Goal: Information Seeking & Learning: Learn about a topic

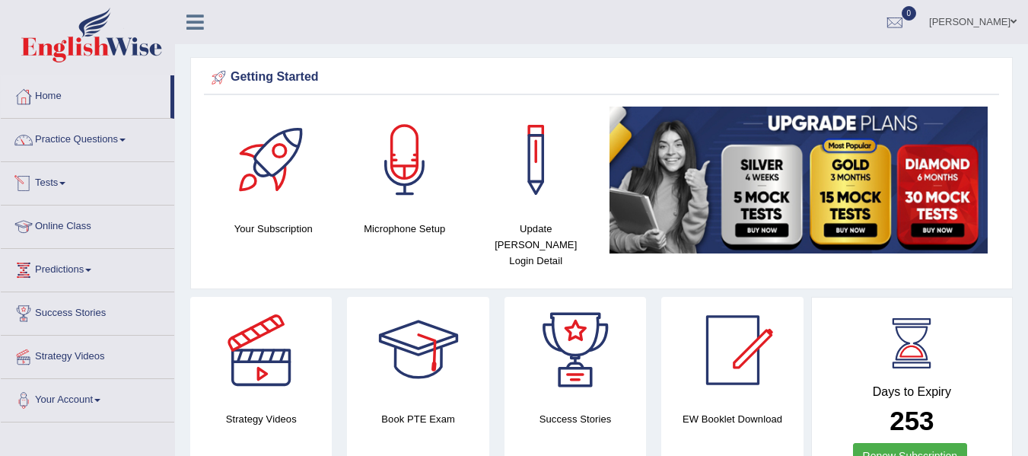
click at [43, 184] on link "Tests" at bounding box center [88, 181] width 174 height 38
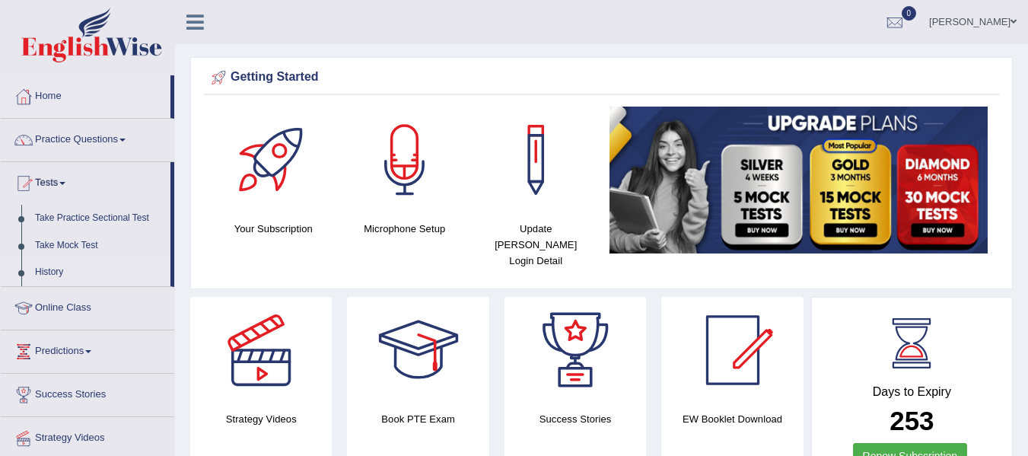
click at [55, 269] on link "History" at bounding box center [99, 272] width 142 height 27
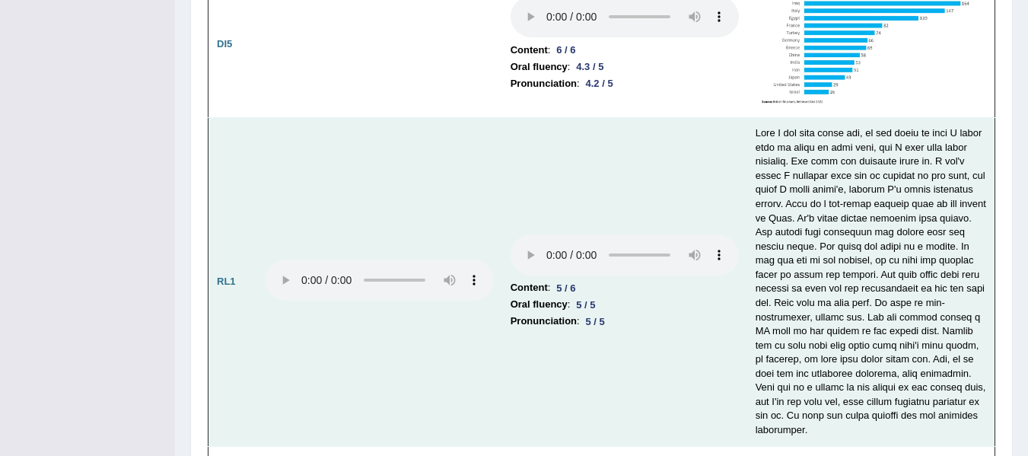
scroll to position [3004, 0]
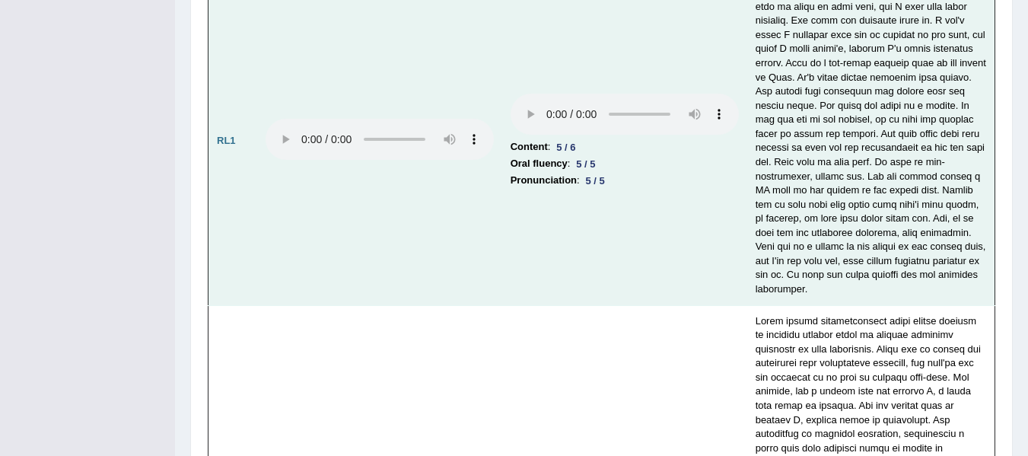
click at [566, 139] on div "5 / 6" at bounding box center [565, 147] width 31 height 16
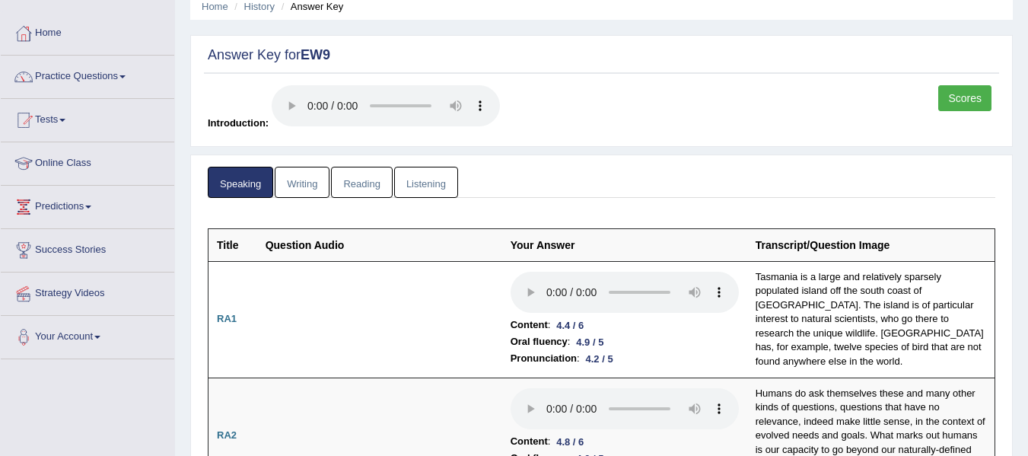
scroll to position [0, 0]
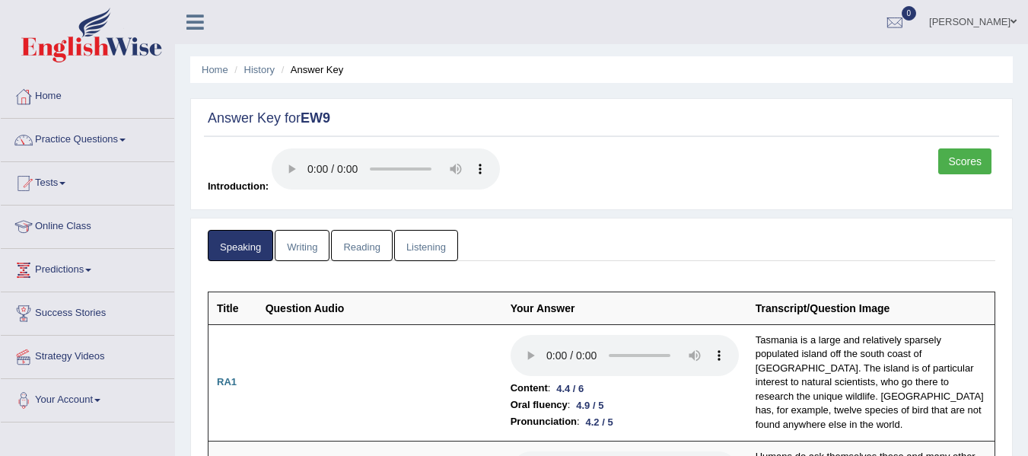
drag, startPoint x: 307, startPoint y: 240, endPoint x: 345, endPoint y: 240, distance: 38.0
click at [307, 240] on link "Writing" at bounding box center [302, 245] width 55 height 31
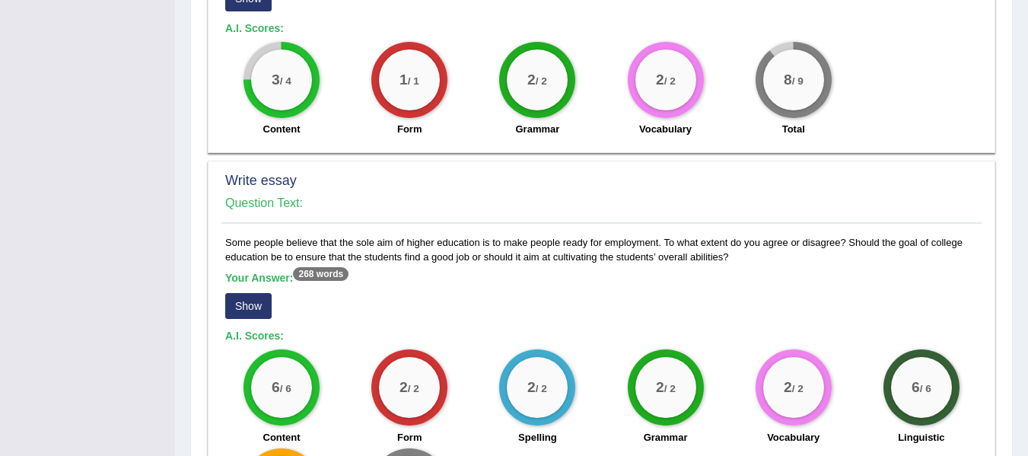
scroll to position [1210, 0]
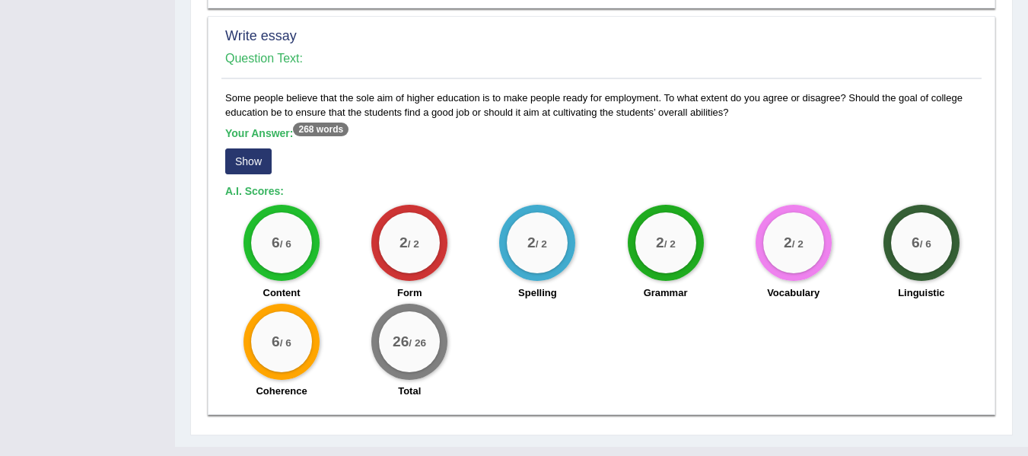
click at [244, 127] on div "Your Answer: 268 words Show" at bounding box center [601, 152] width 753 height 51
click at [249, 148] on button "Show" at bounding box center [248, 161] width 46 height 26
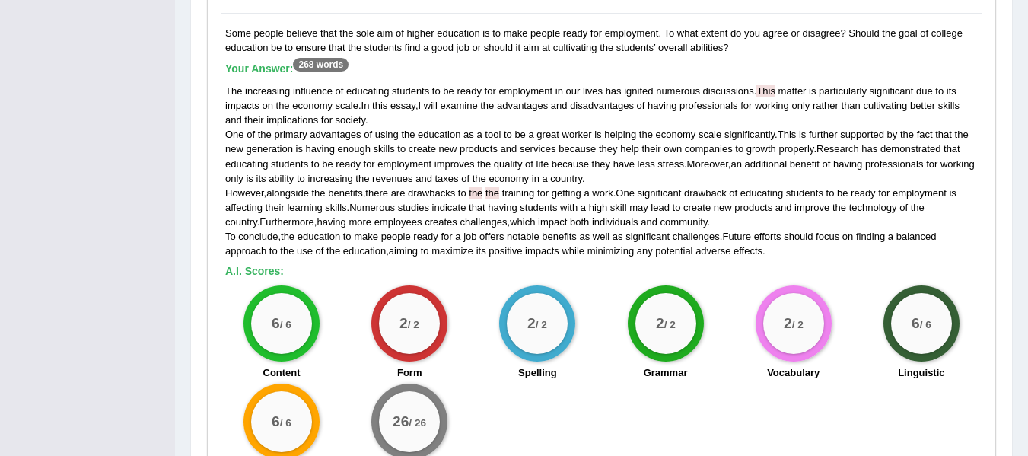
scroll to position [1249, 0]
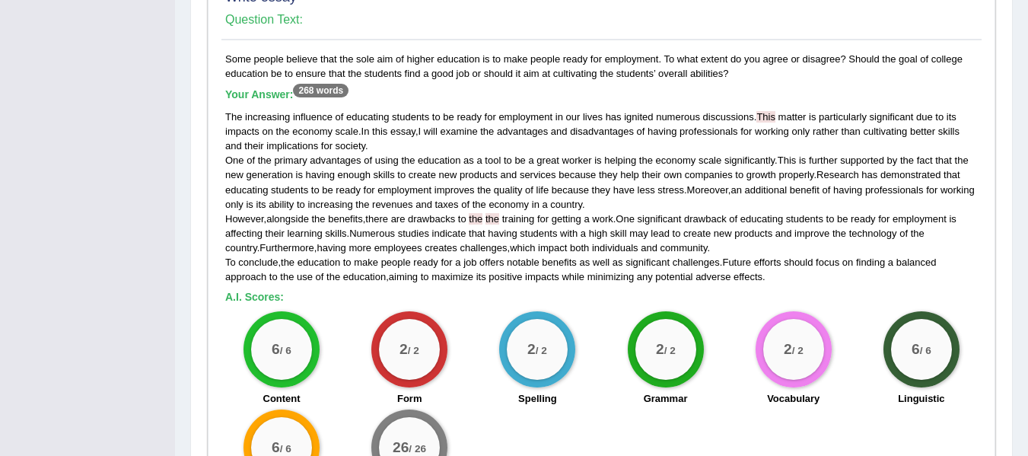
click at [762, 110] on div "The increasing influence of educating students to be ready for employment in ou…" at bounding box center [601, 197] width 753 height 174
click at [765, 111] on span "This" at bounding box center [765, 116] width 19 height 11
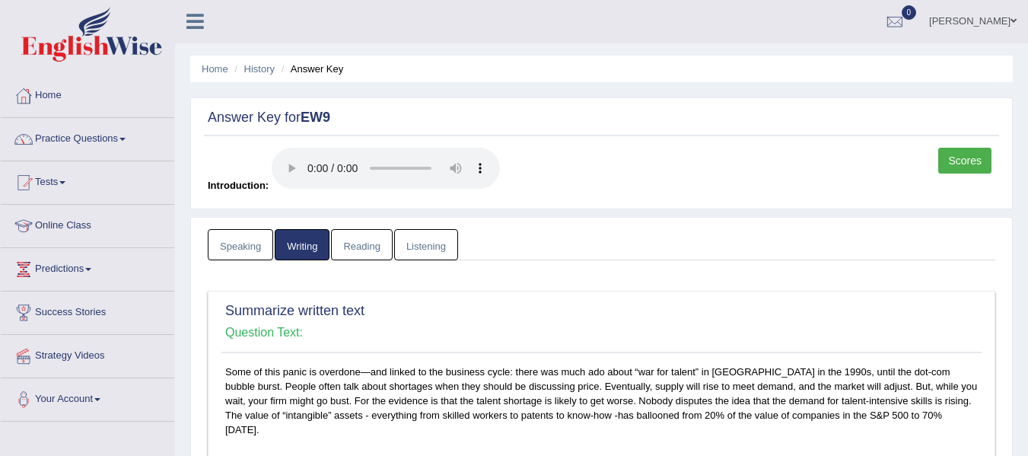
scroll to position [0, 0]
click at [371, 234] on link "Reading" at bounding box center [361, 245] width 61 height 31
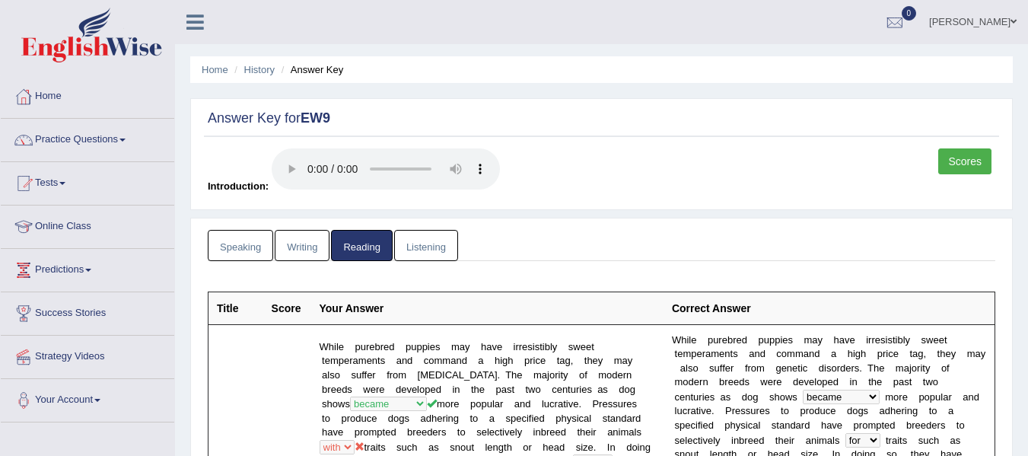
click at [434, 240] on link "Listening" at bounding box center [426, 245] width 64 height 31
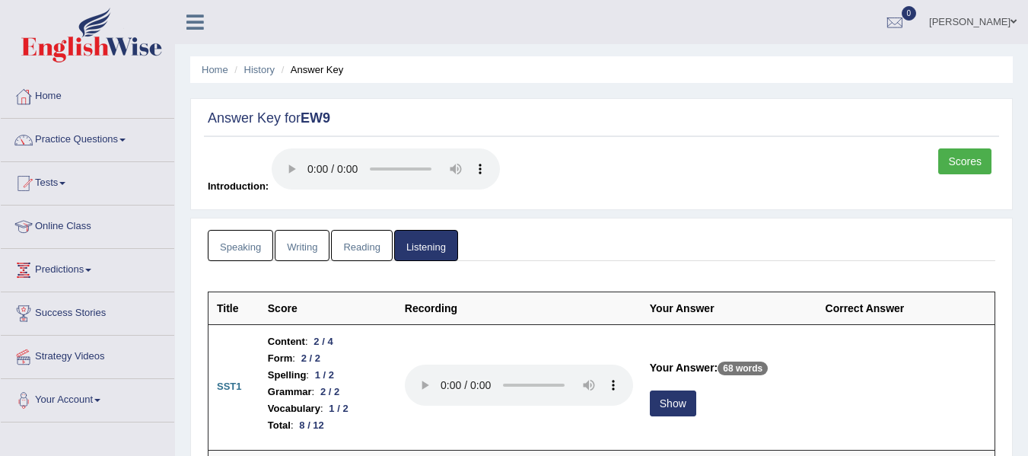
click at [345, 249] on link "Reading" at bounding box center [361, 245] width 61 height 31
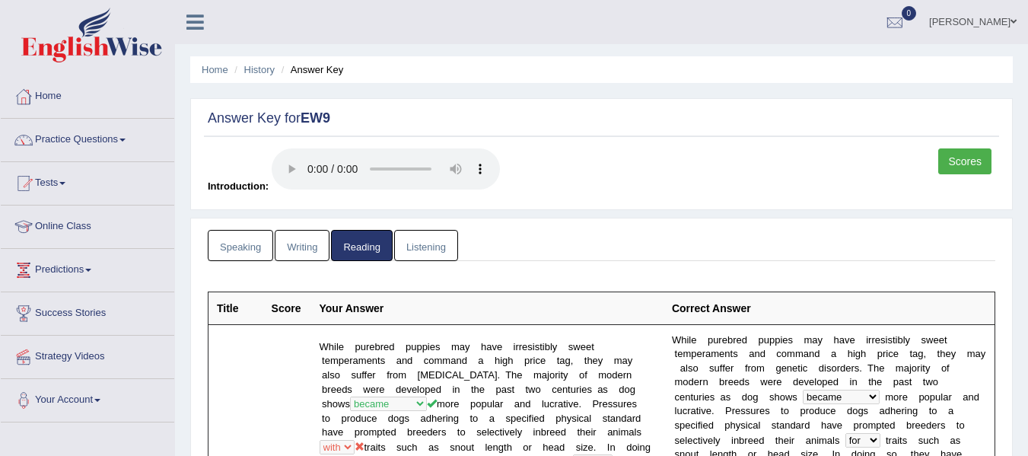
click at [301, 242] on link "Writing" at bounding box center [302, 245] width 55 height 31
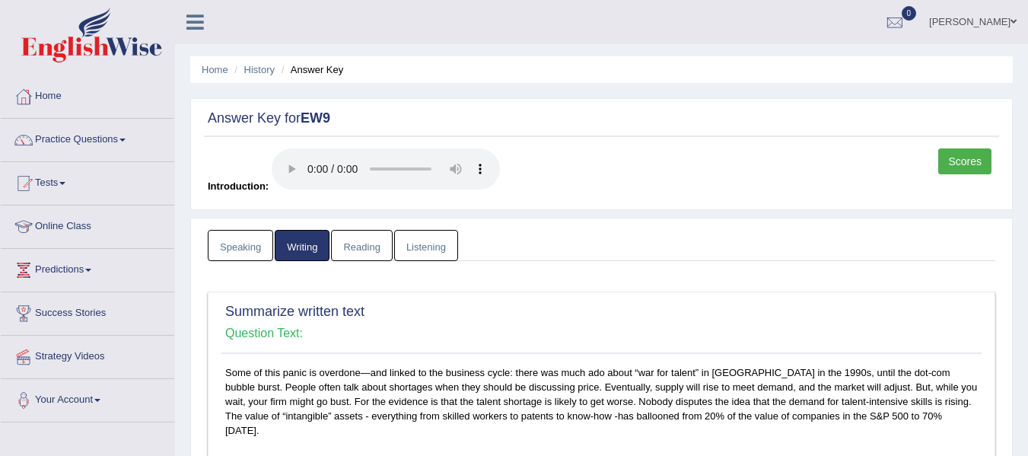
click at [266, 253] on link "Speaking" at bounding box center [240, 245] width 65 height 31
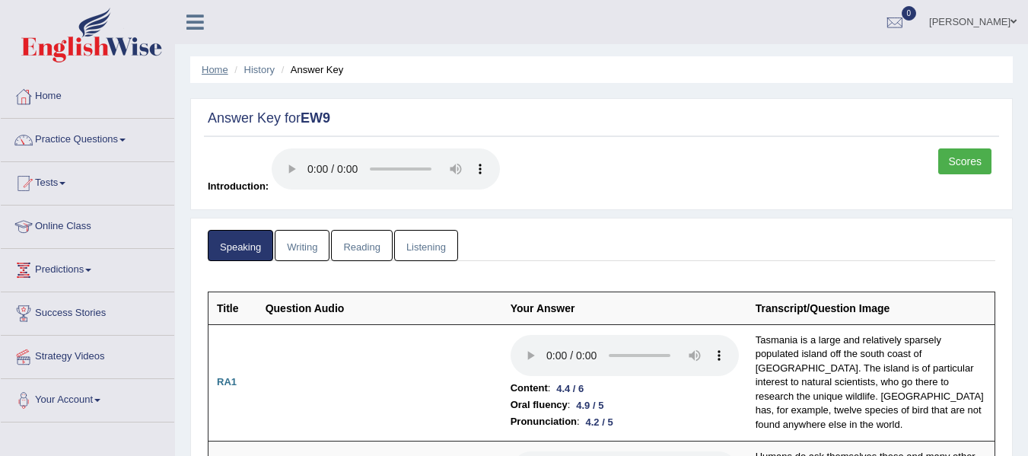
click at [218, 69] on link "Home" at bounding box center [215, 69] width 27 height 11
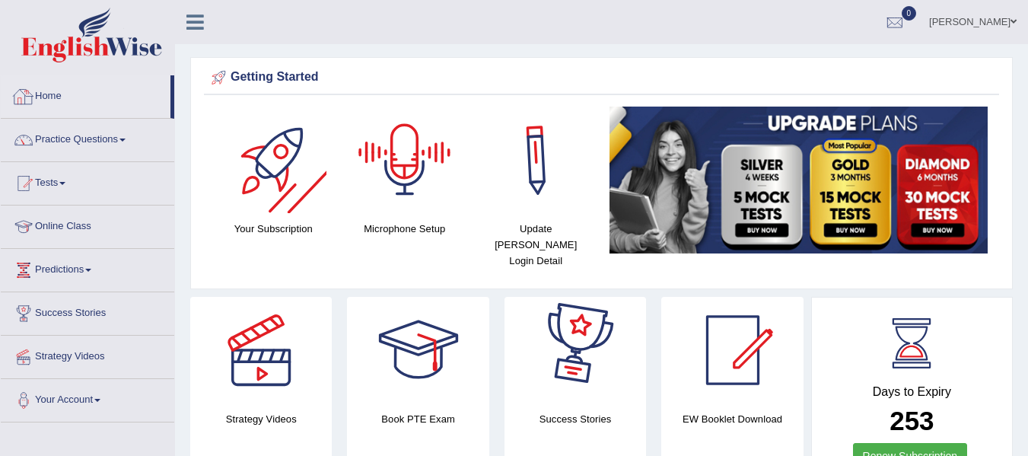
click at [57, 96] on link "Home" at bounding box center [86, 94] width 170 height 38
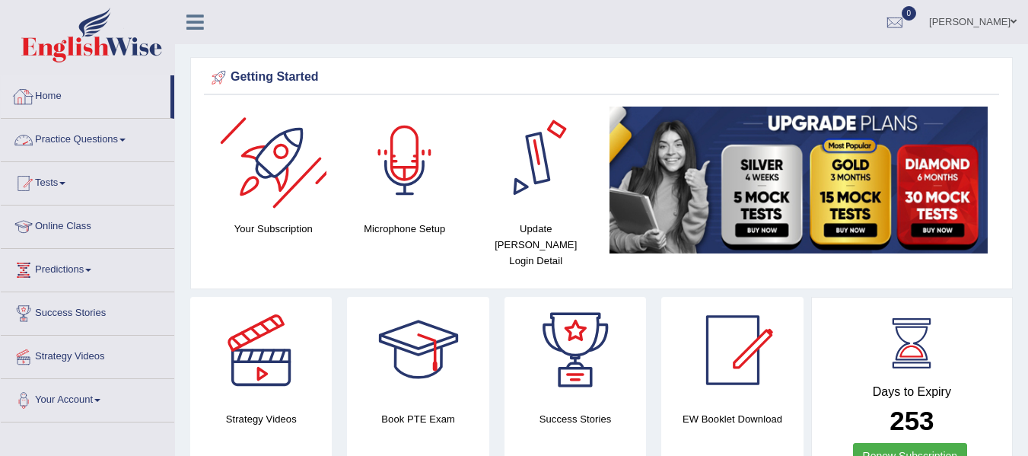
click at [77, 95] on link "Home" at bounding box center [86, 94] width 170 height 38
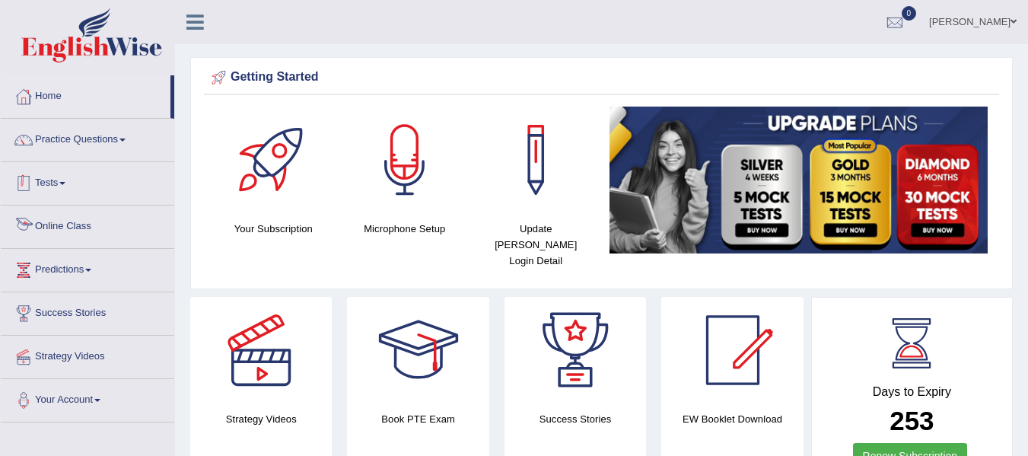
click at [44, 186] on link "Tests" at bounding box center [88, 181] width 174 height 38
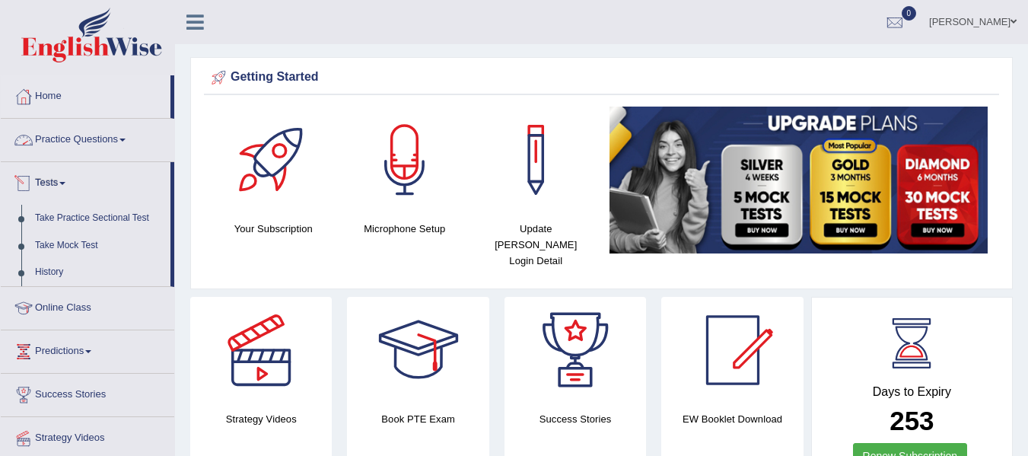
click at [122, 134] on link "Practice Questions" at bounding box center [88, 138] width 174 height 38
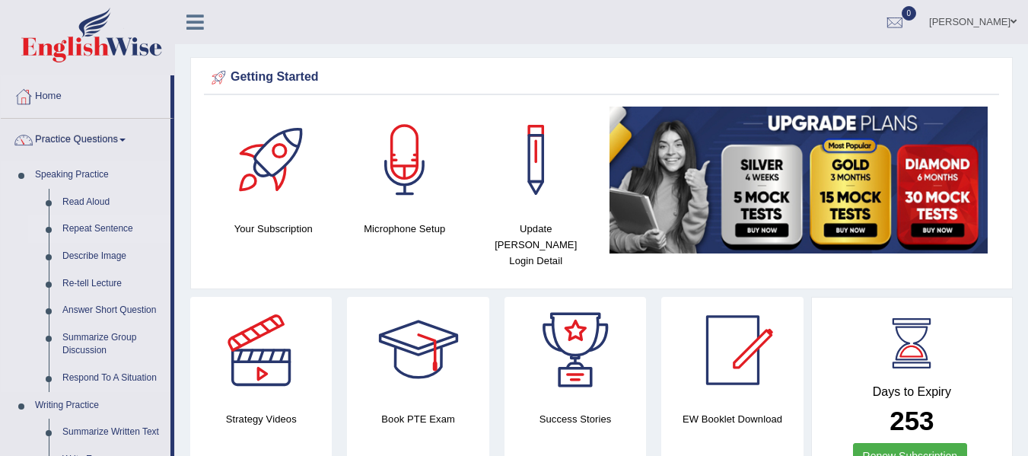
click at [103, 223] on link "Repeat Sentence" at bounding box center [113, 228] width 115 height 27
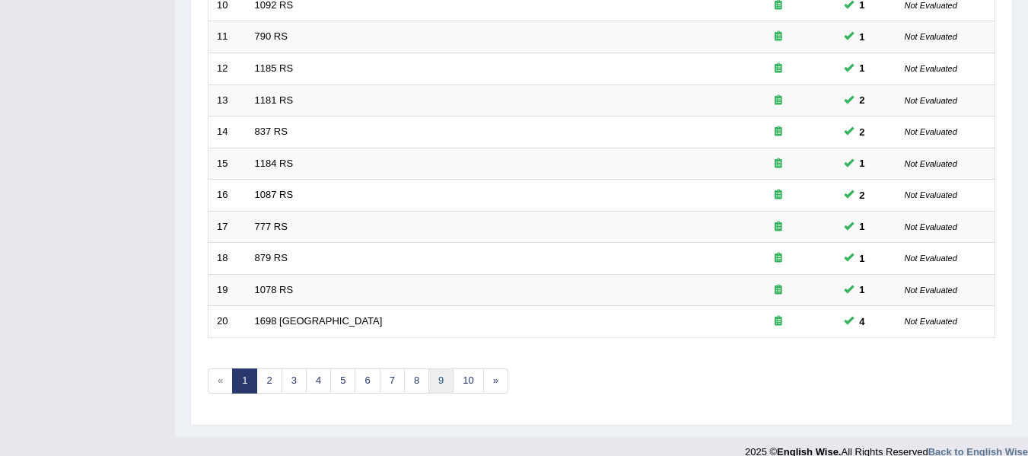
click at [431, 390] on link "9" at bounding box center [440, 380] width 25 height 25
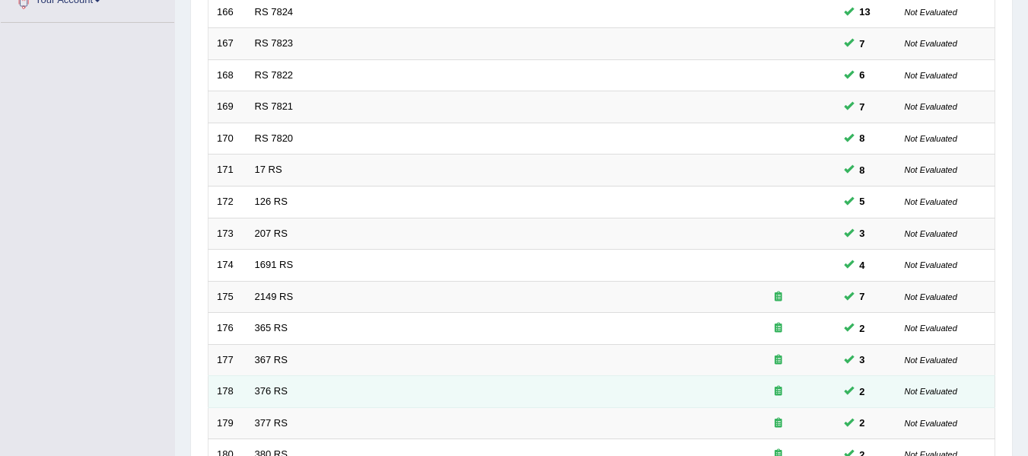
scroll to position [476, 0]
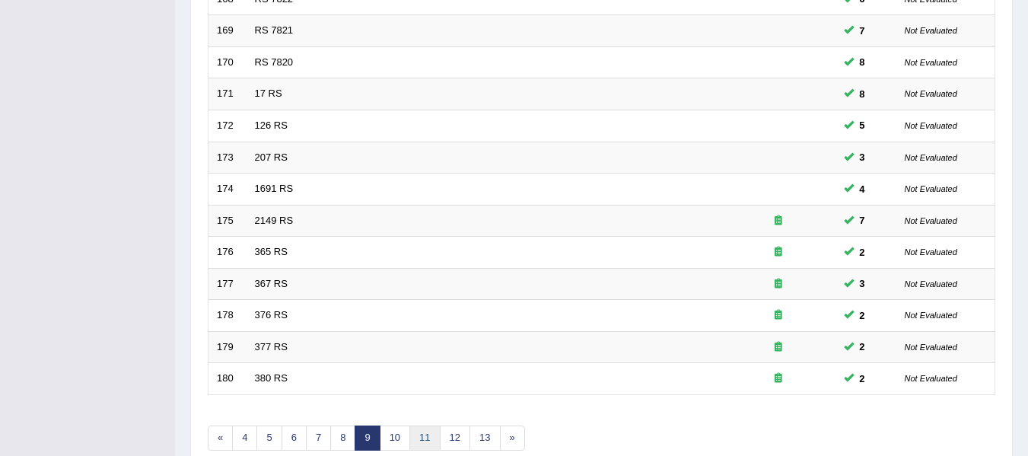
click at [411, 436] on link "11" at bounding box center [424, 437] width 30 height 25
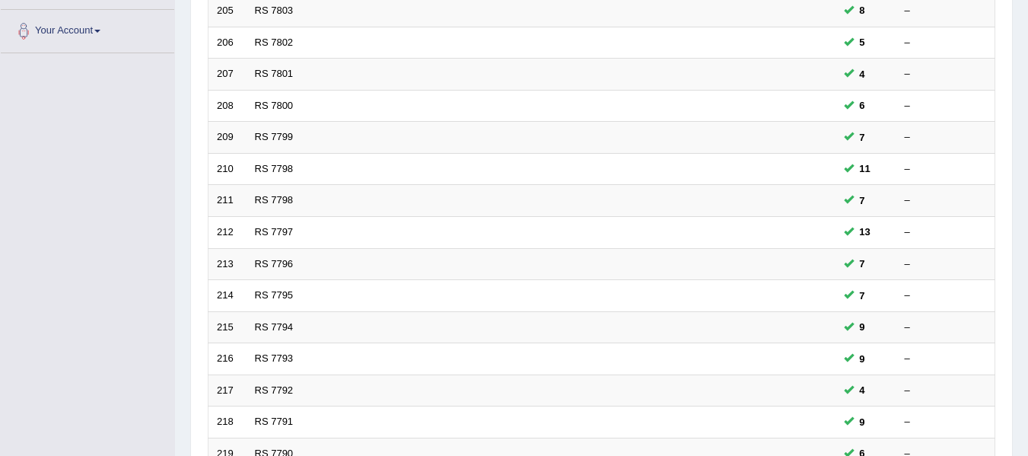
scroll to position [552, 0]
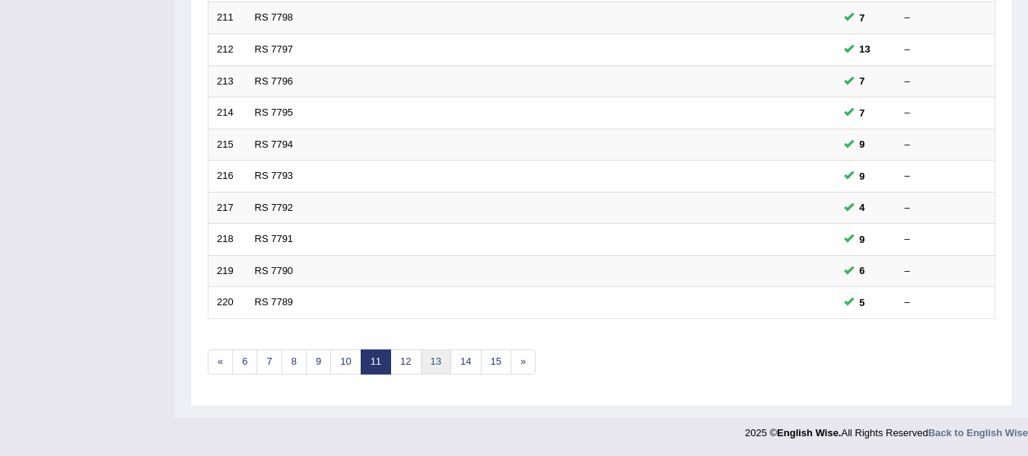
click at [438, 365] on link "13" at bounding box center [436, 361] width 30 height 25
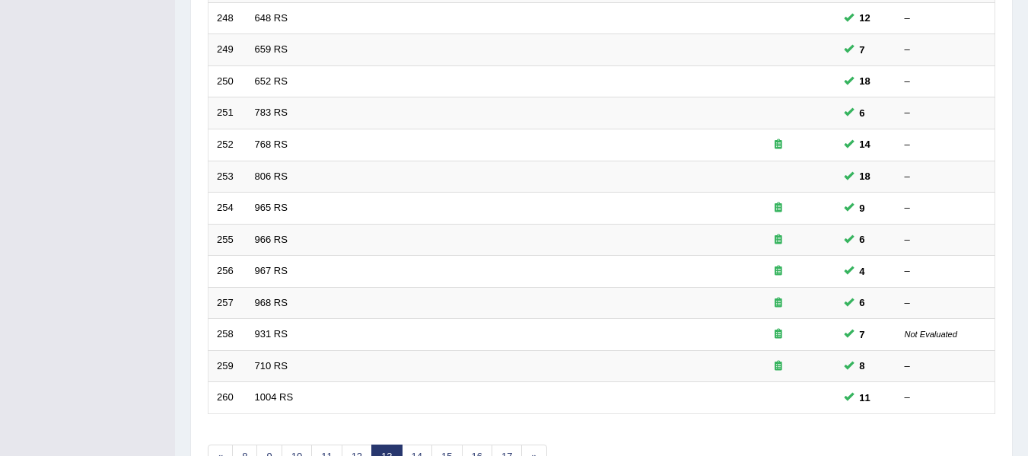
scroll to position [533, 0]
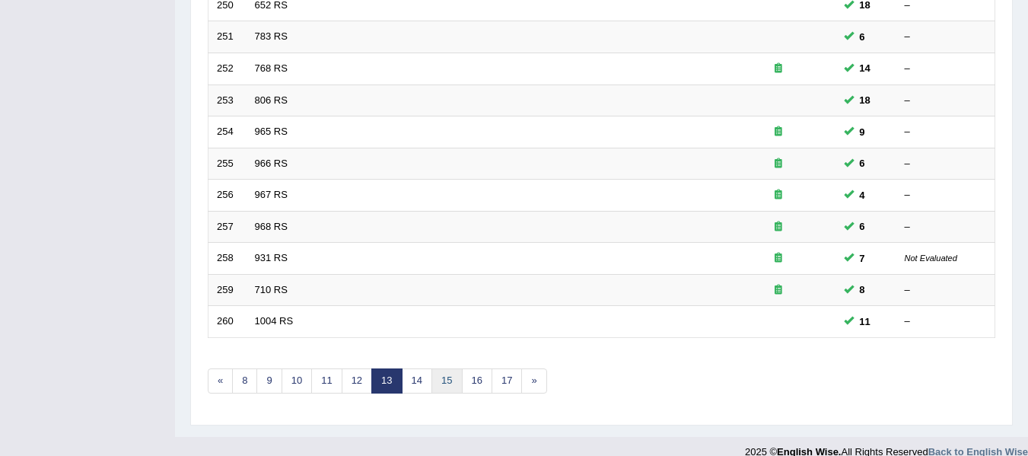
click at [441, 377] on link "15" at bounding box center [446, 380] width 30 height 25
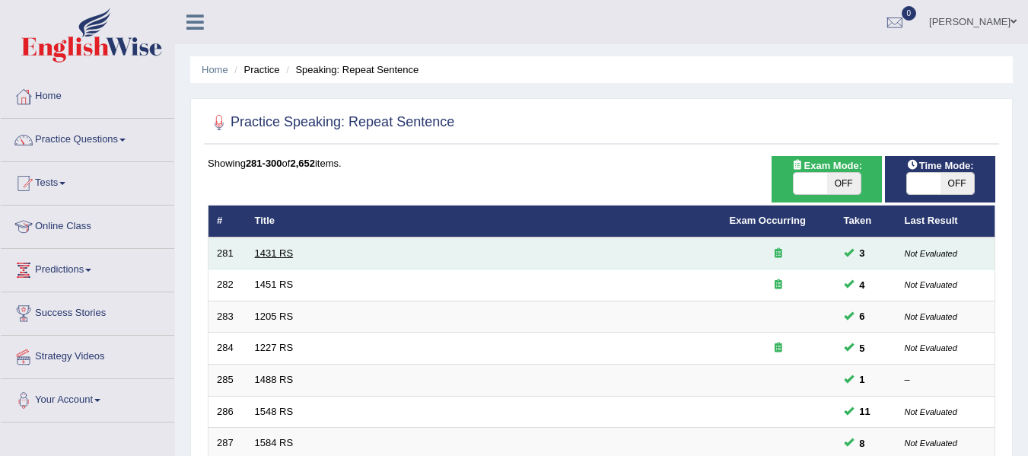
click at [280, 253] on link "1431 RS" at bounding box center [274, 252] width 39 height 11
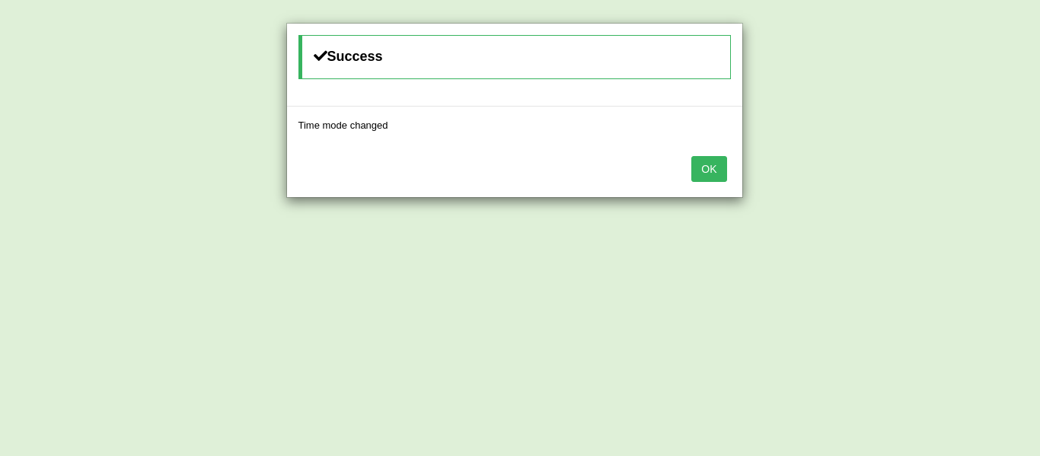
click at [705, 169] on button "OK" at bounding box center [708, 169] width 35 height 26
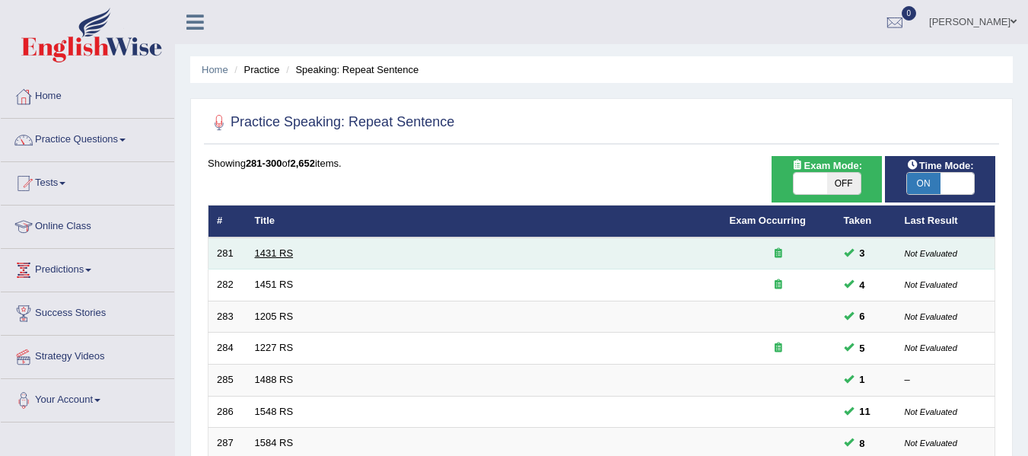
click at [271, 248] on link "1431 RS" at bounding box center [274, 252] width 39 height 11
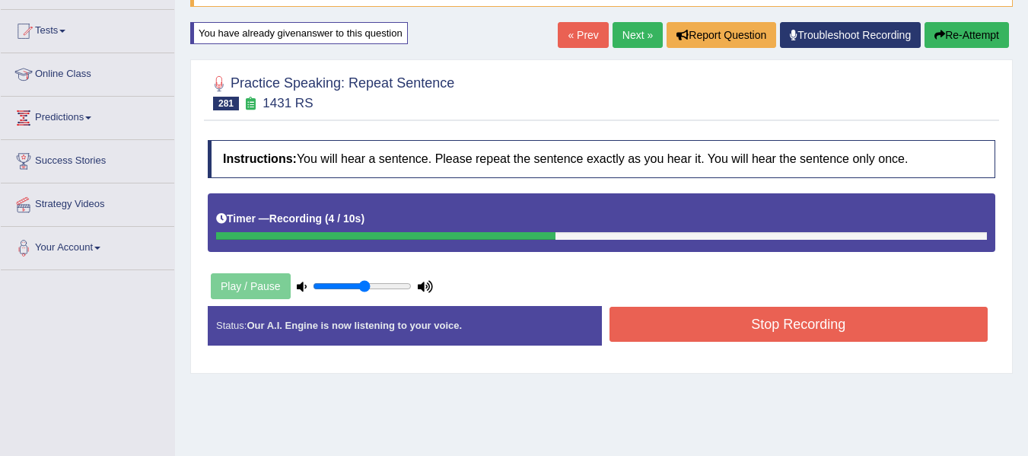
click at [797, 326] on button "Stop Recording" at bounding box center [799, 324] width 379 height 35
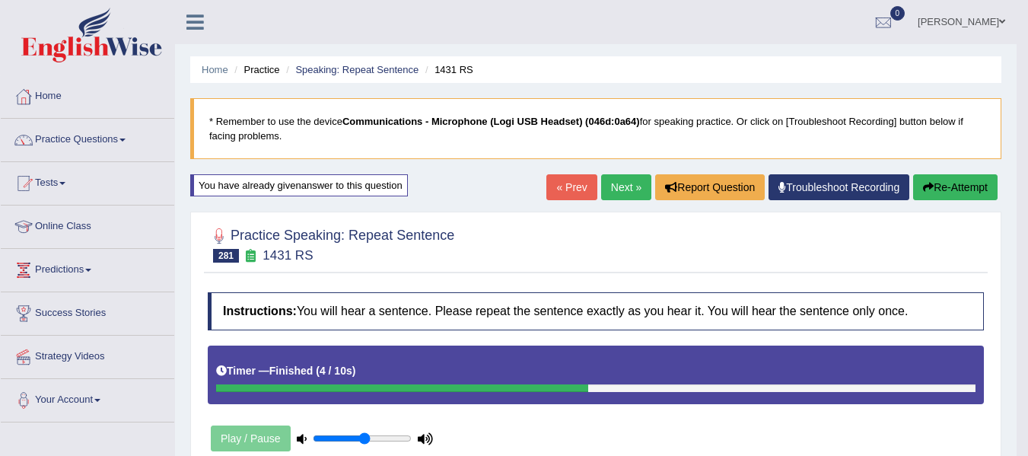
click at [607, 190] on link "Next »" at bounding box center [626, 187] width 50 height 26
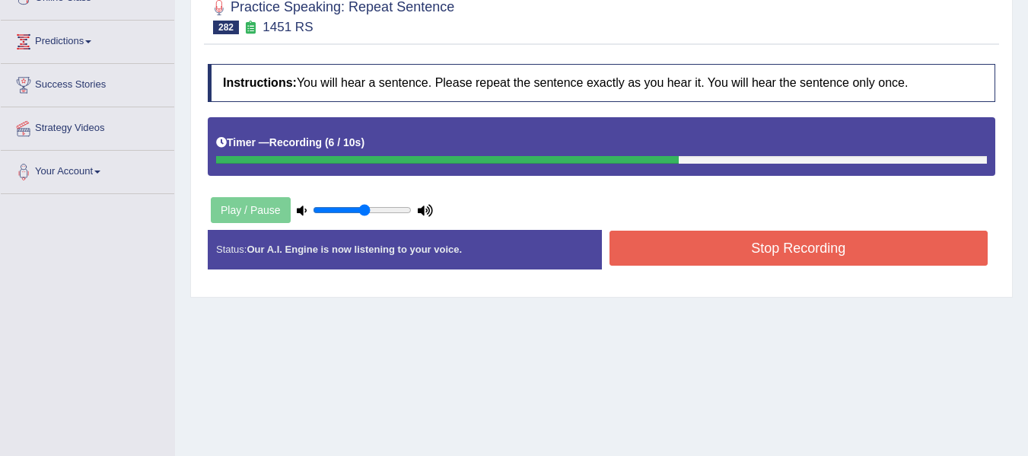
click at [848, 250] on button "Stop Recording" at bounding box center [799, 248] width 379 height 35
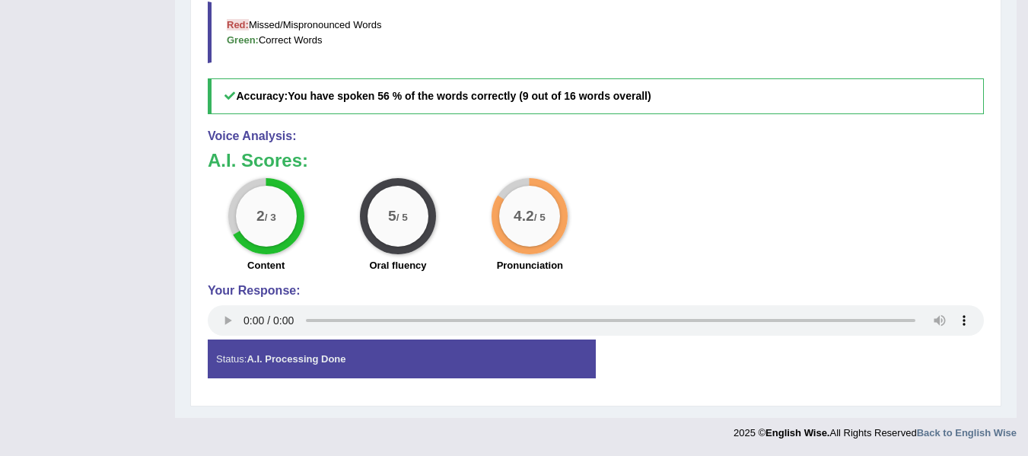
scroll to position [126, 0]
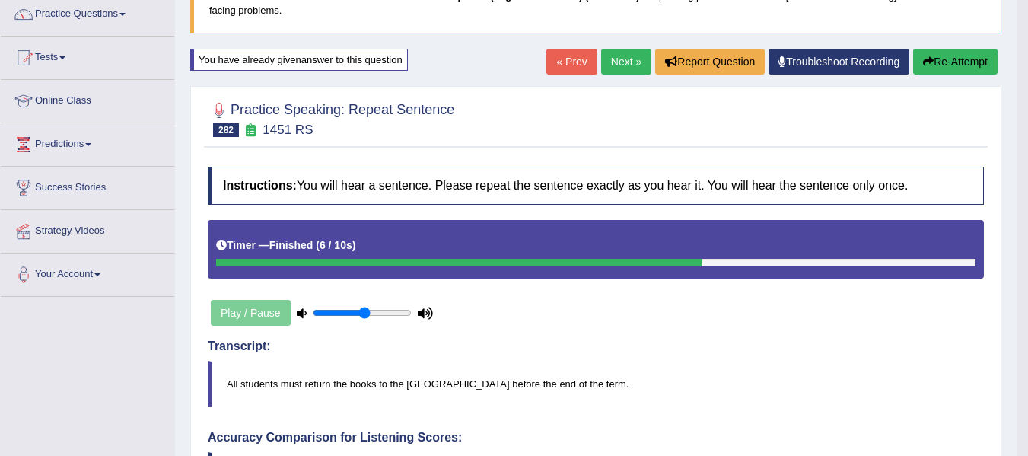
click at [629, 62] on link "Next »" at bounding box center [626, 62] width 50 height 26
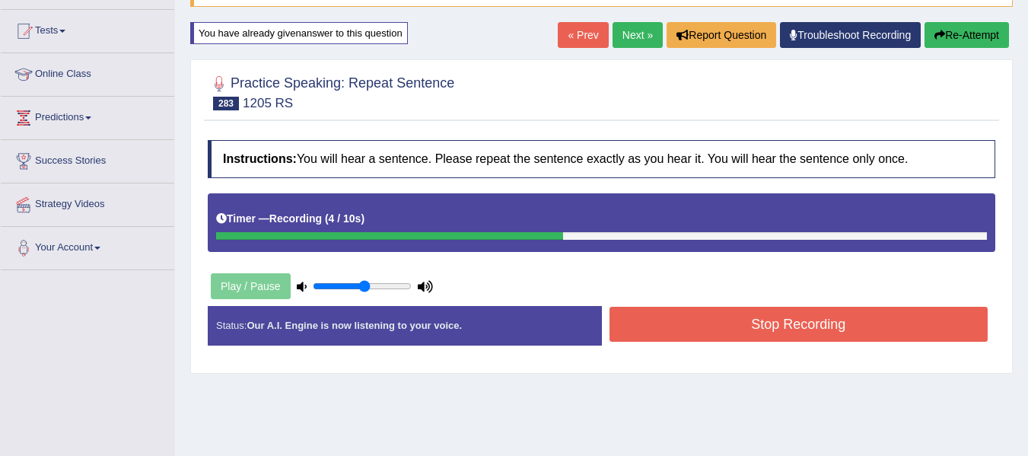
click at [731, 345] on div "Stop Recording" at bounding box center [799, 326] width 394 height 39
click at [734, 338] on button "Stop Recording" at bounding box center [799, 324] width 379 height 35
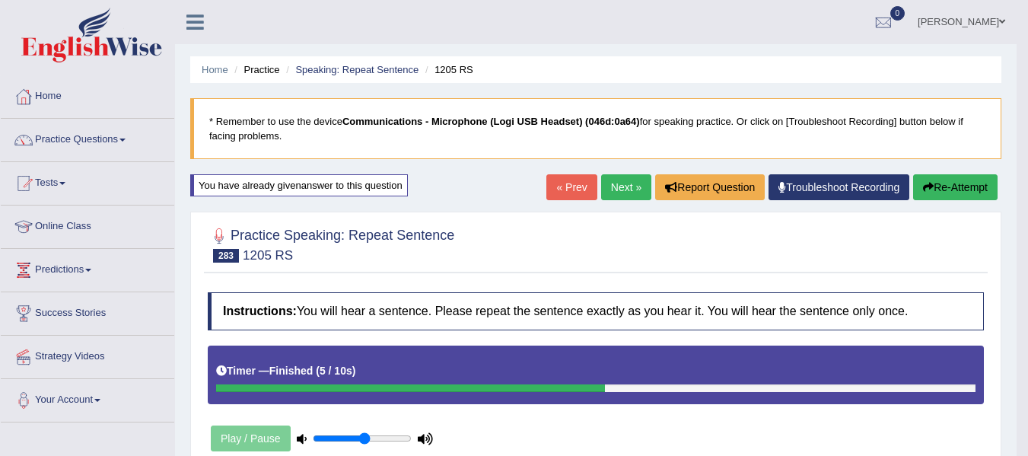
click at [622, 189] on link "Next »" at bounding box center [626, 187] width 50 height 26
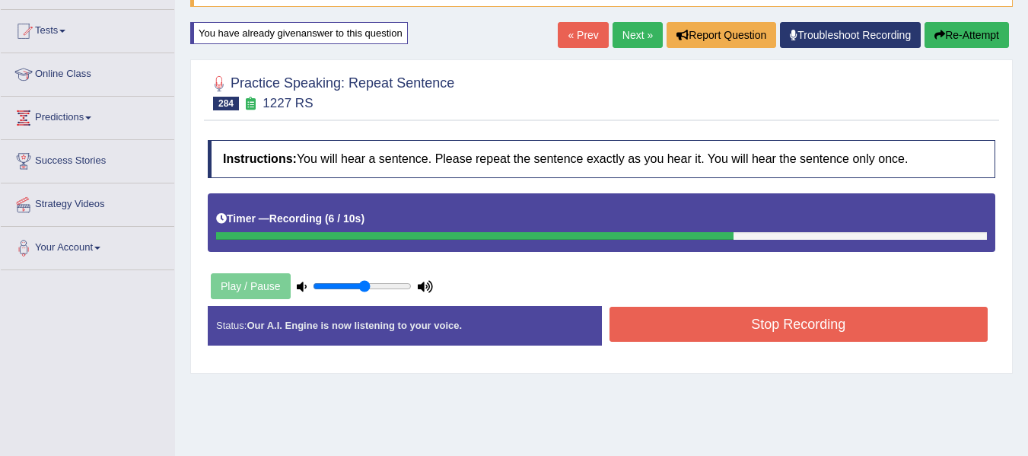
click at [829, 318] on button "Stop Recording" at bounding box center [799, 324] width 379 height 35
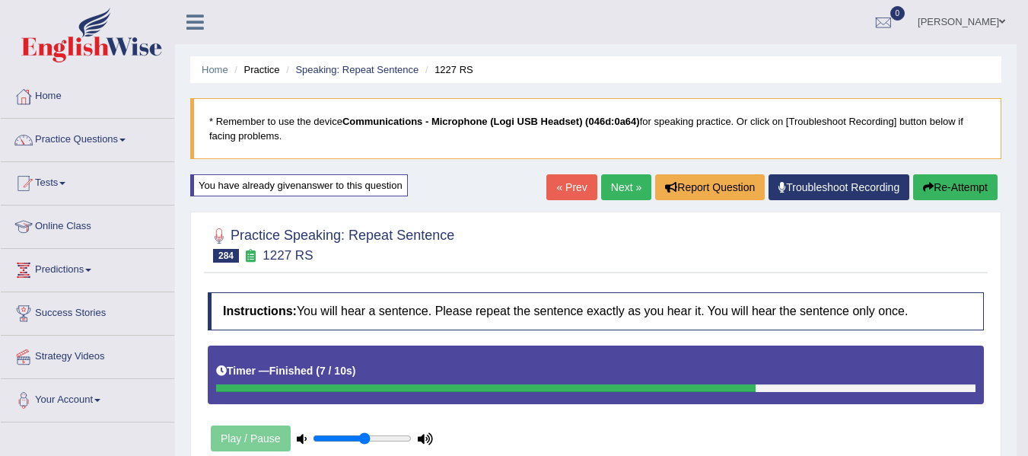
click at [613, 185] on link "Next »" at bounding box center [626, 187] width 50 height 26
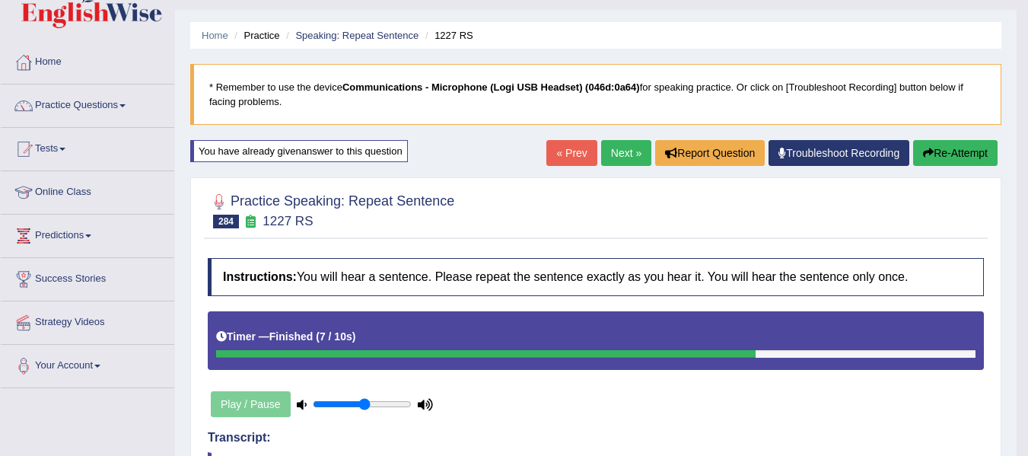
scroll to position [380, 0]
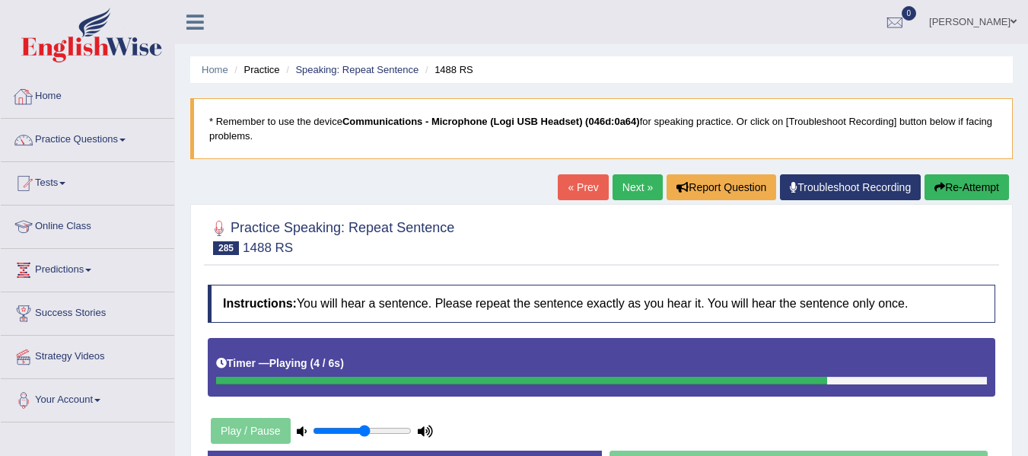
click at [56, 95] on link "Home" at bounding box center [88, 94] width 174 height 38
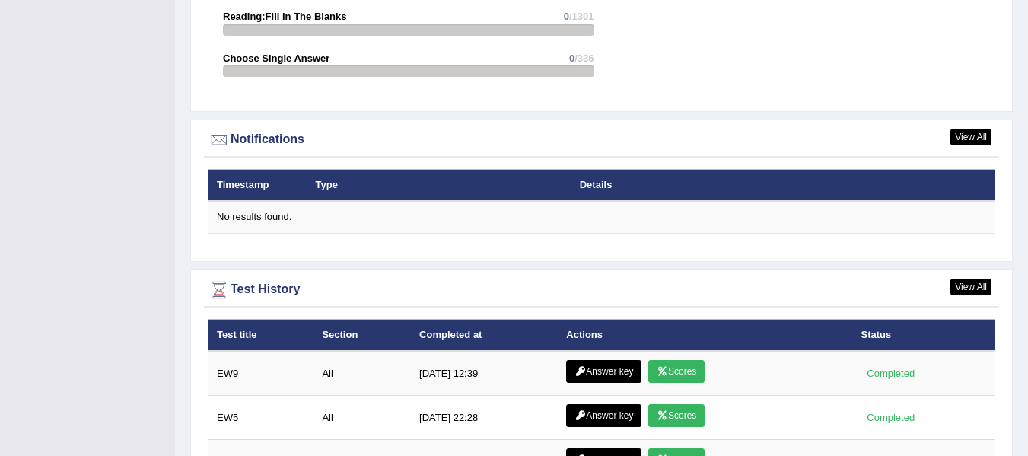
scroll to position [2055, 0]
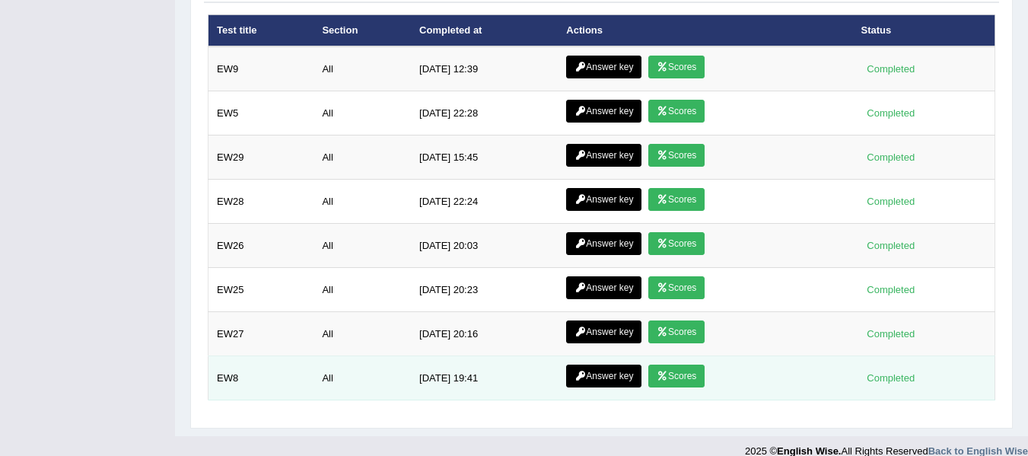
click at [690, 365] on link "Scores" at bounding box center [676, 376] width 56 height 23
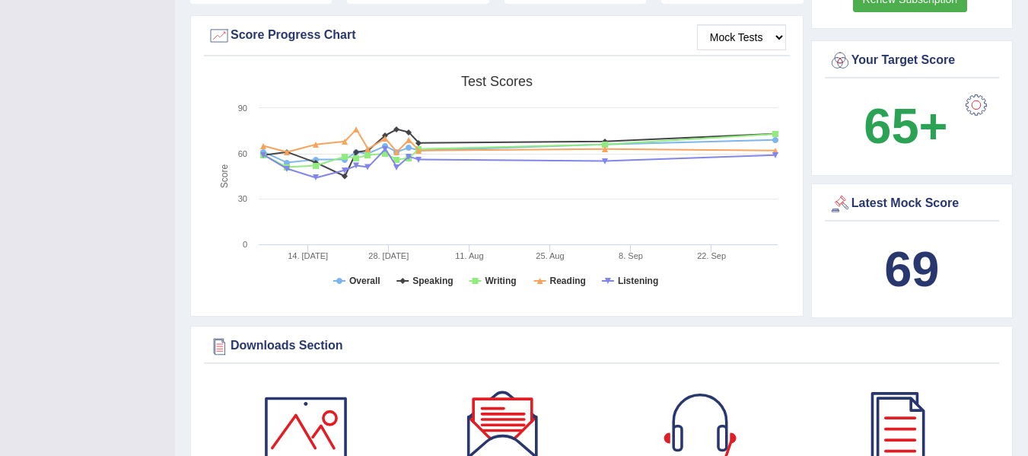
drag, startPoint x: 347, startPoint y: 266, endPoint x: 355, endPoint y: 266, distance: 8.4
click at [349, 266] on rect at bounding box center [497, 186] width 578 height 236
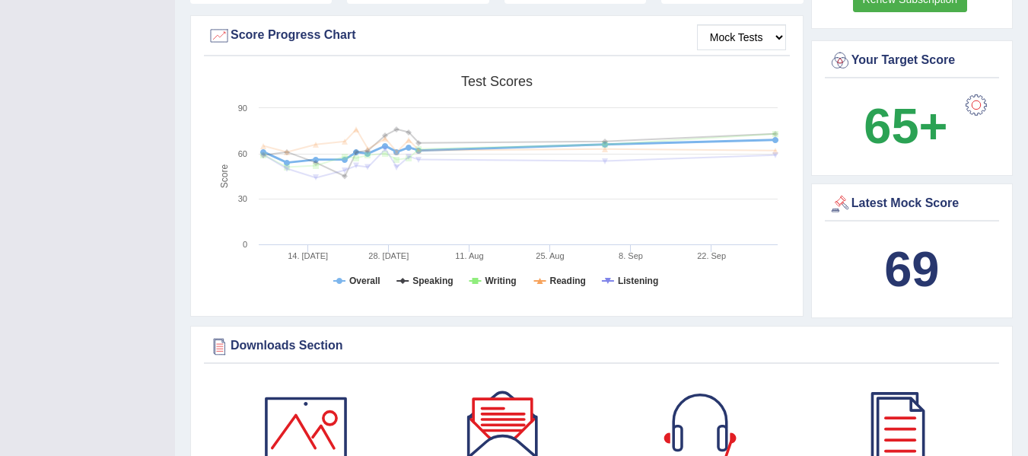
click at [406, 259] on rect at bounding box center [497, 186] width 578 height 236
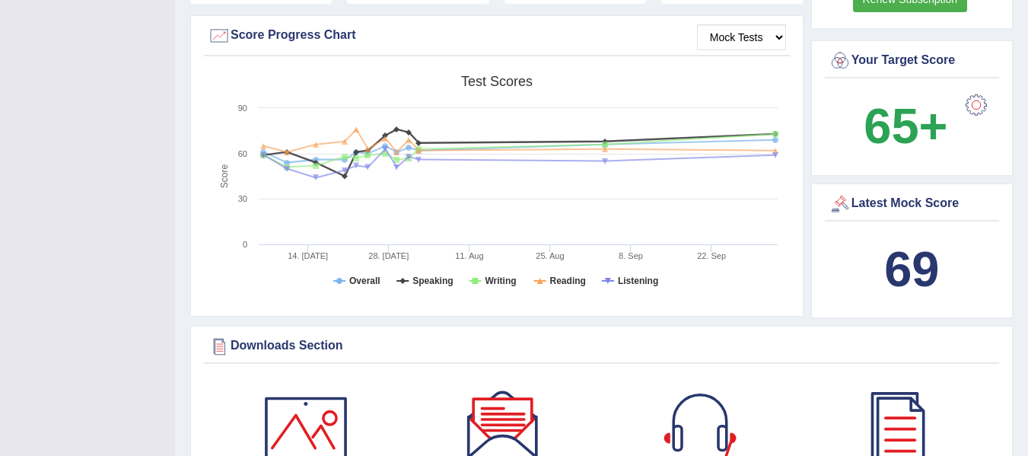
click at [406, 266] on rect at bounding box center [497, 186] width 578 height 236
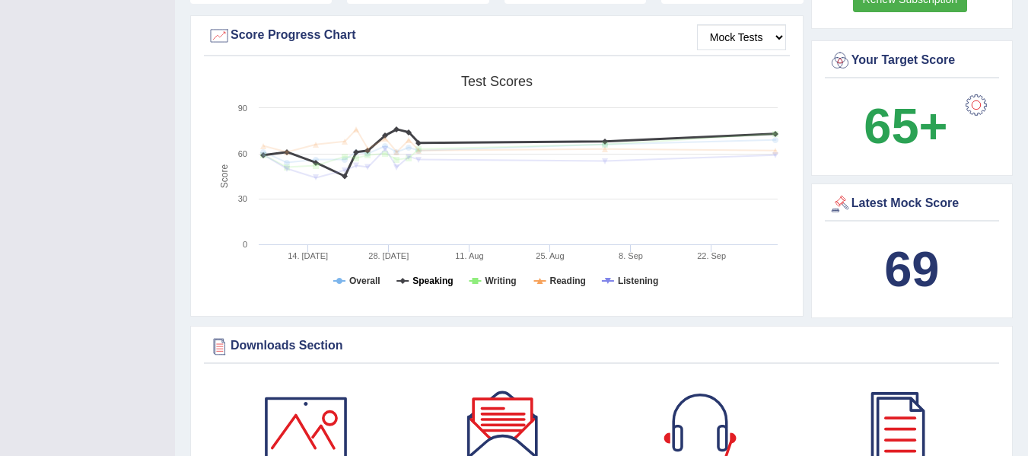
click at [428, 275] on tspan "Speaking" at bounding box center [432, 280] width 40 height 11
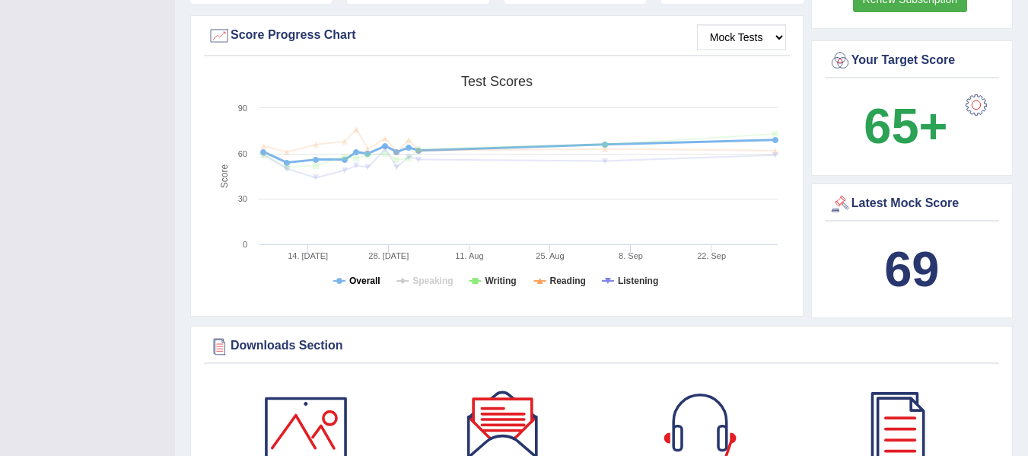
click at [365, 275] on tspan "Overall" at bounding box center [364, 280] width 31 height 11
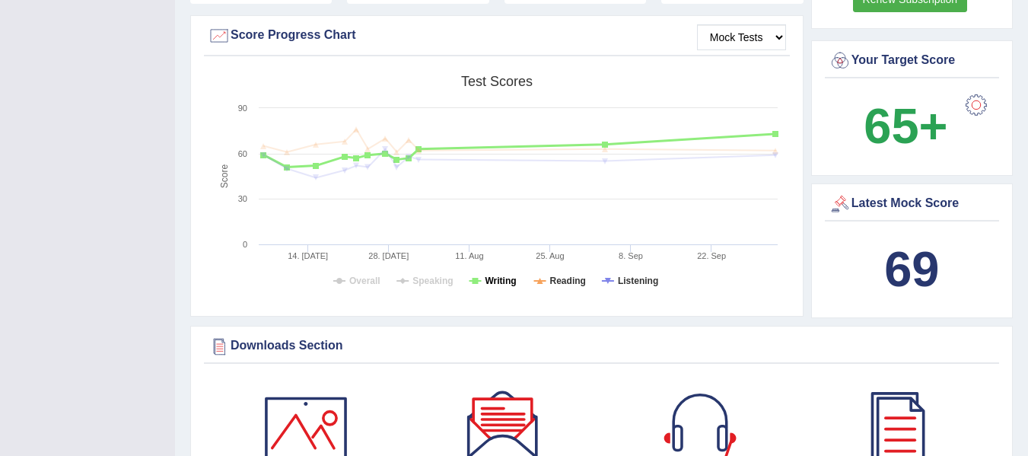
click at [506, 275] on tspan "Writing" at bounding box center [500, 280] width 31 height 11
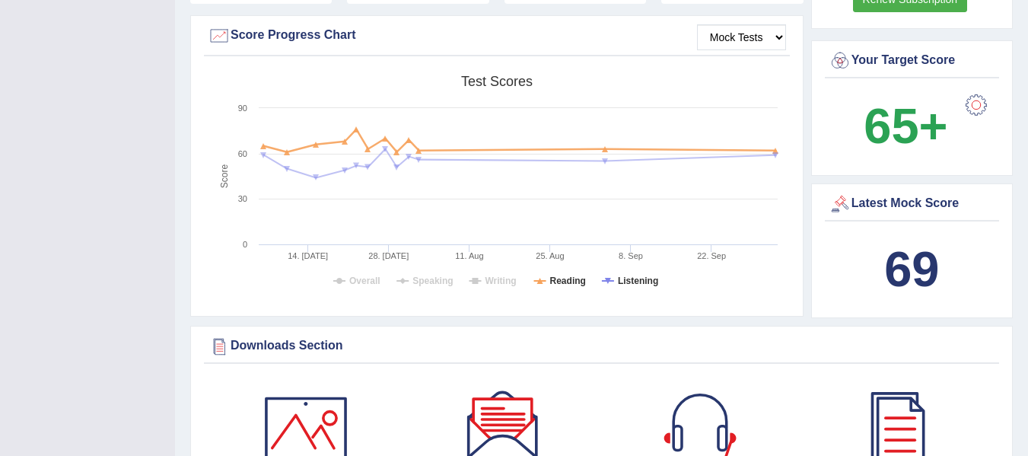
click at [613, 263] on rect at bounding box center [497, 186] width 578 height 236
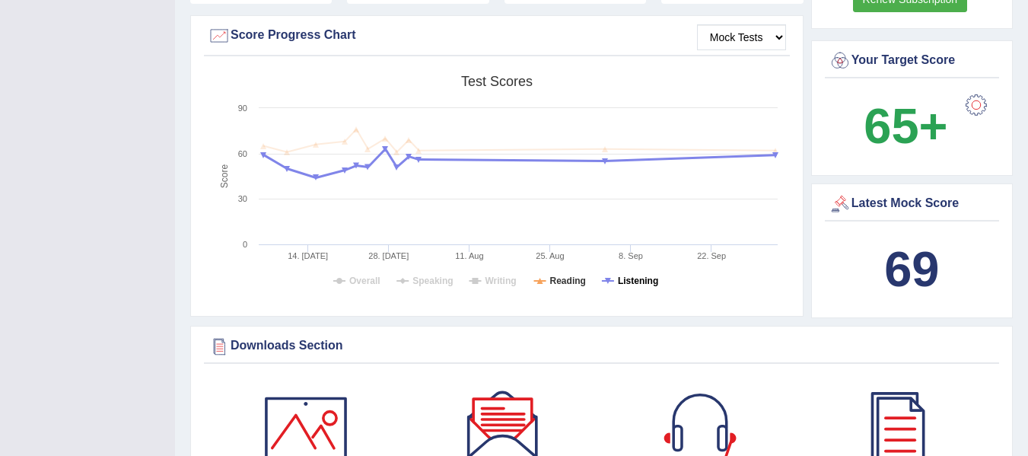
click at [624, 275] on tspan "Listening" at bounding box center [638, 280] width 40 height 11
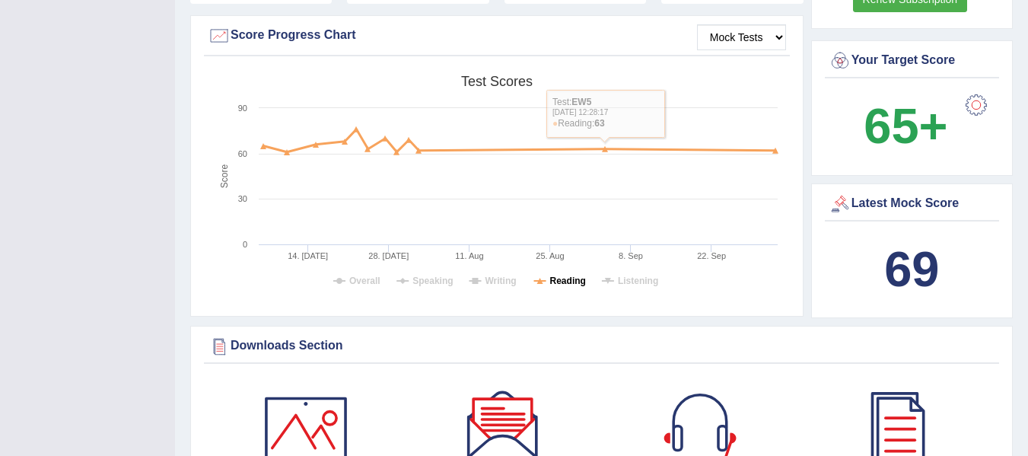
click at [553, 275] on tspan "Reading" at bounding box center [568, 280] width 36 height 11
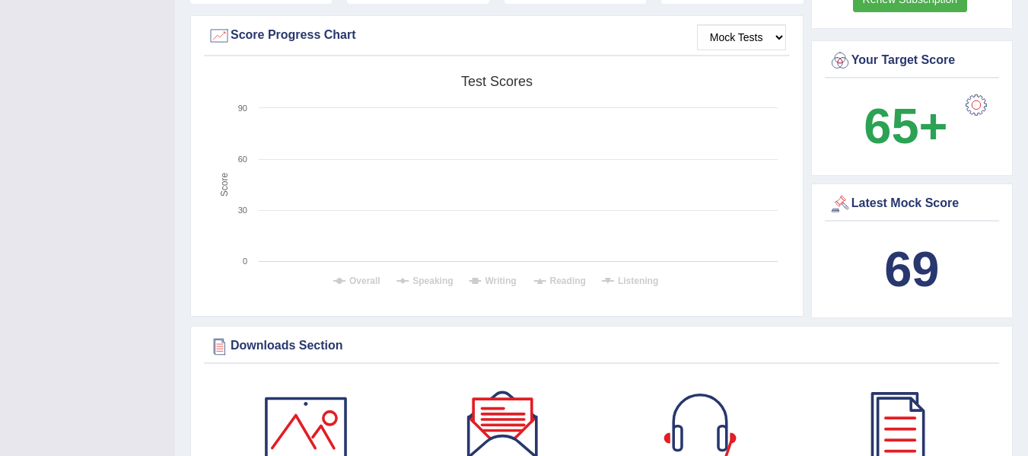
click at [613, 263] on rect at bounding box center [497, 186] width 578 height 236
click at [615, 264] on rect at bounding box center [497, 186] width 578 height 236
click at [607, 278] on icon at bounding box center [608, 281] width 6 height 6
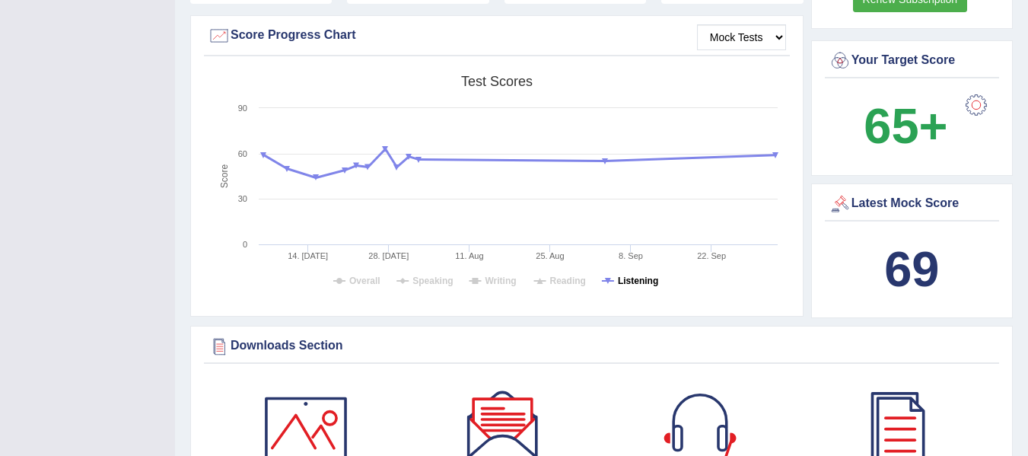
click at [619, 275] on tspan "Listening" at bounding box center [638, 280] width 40 height 11
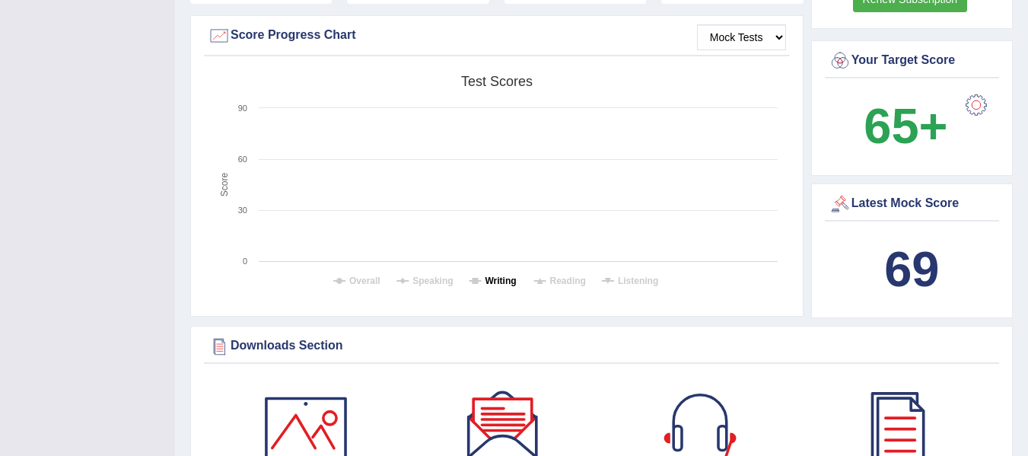
click at [501, 275] on tspan "Writing" at bounding box center [500, 280] width 31 height 11
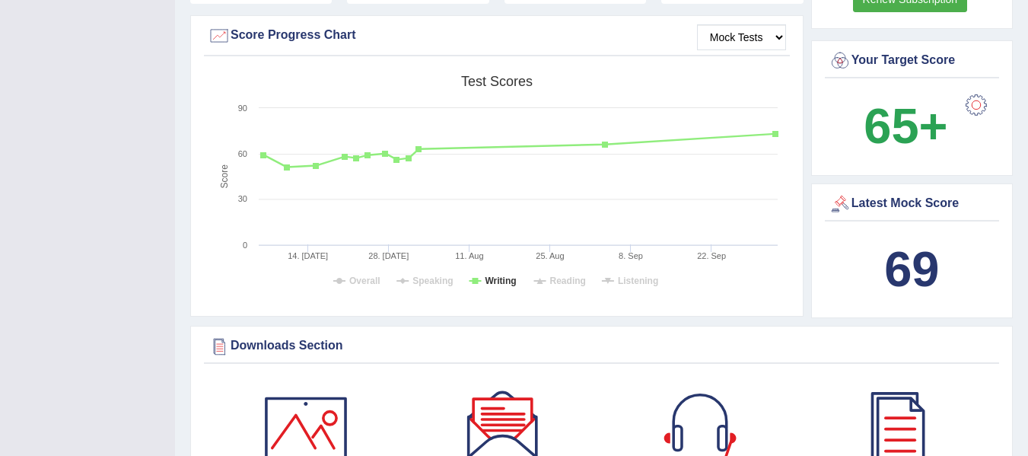
click at [454, 269] on rect at bounding box center [497, 186] width 578 height 236
click at [446, 275] on tspan "Speaking" at bounding box center [432, 280] width 40 height 11
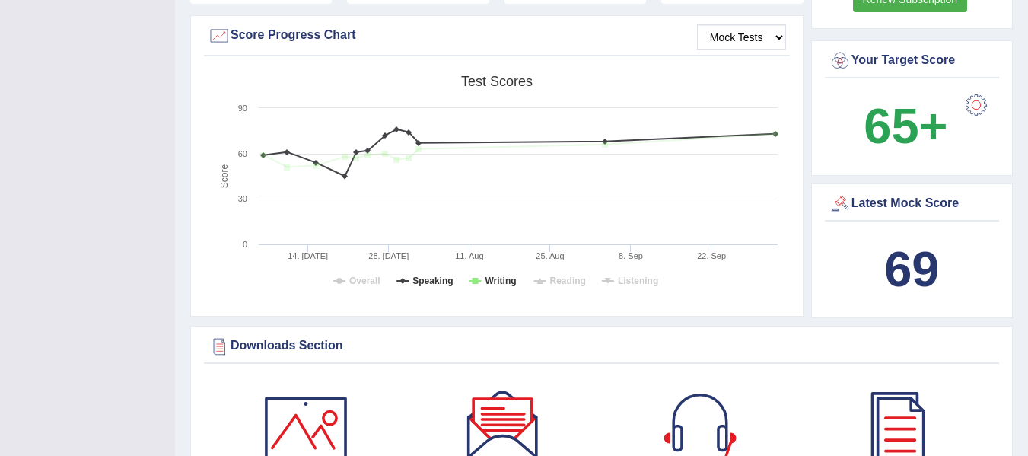
click at [446, 275] on tspan "Speaking" at bounding box center [432, 280] width 40 height 11
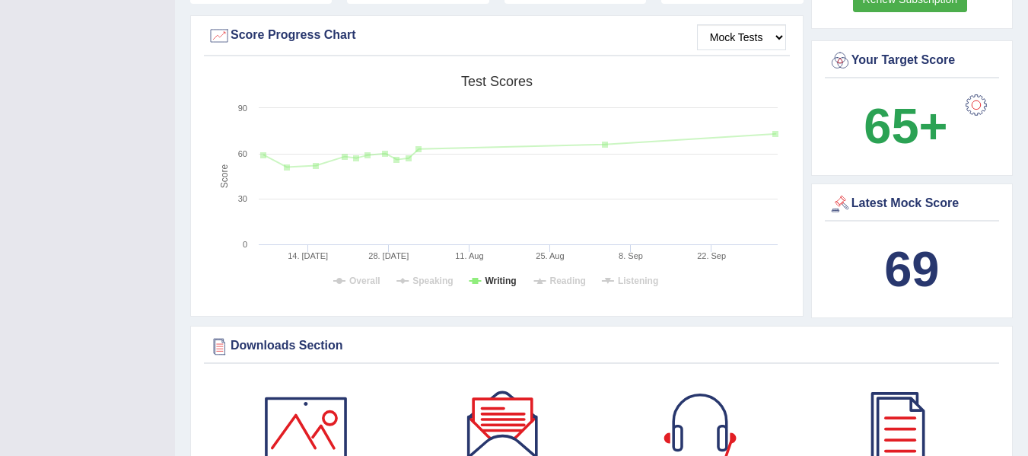
click at [511, 275] on tspan "Writing" at bounding box center [500, 280] width 31 height 11
click at [371, 275] on tspan "Overall" at bounding box center [364, 280] width 31 height 11
click at [409, 263] on rect at bounding box center [497, 186] width 578 height 236
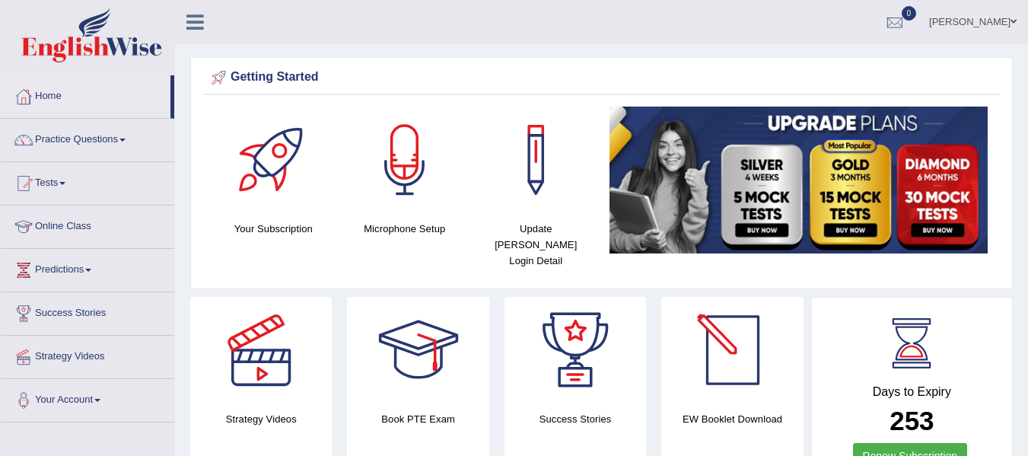
click at [985, 23] on link "[PERSON_NAME]" at bounding box center [973, 20] width 110 height 40
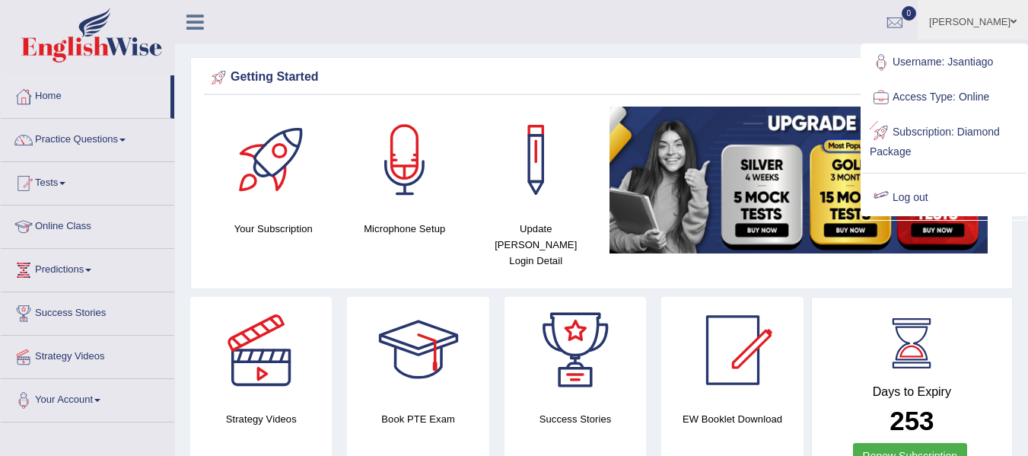
click at [918, 200] on link "Log out" at bounding box center [944, 197] width 164 height 35
